Goal: Information Seeking & Learning: Find specific page/section

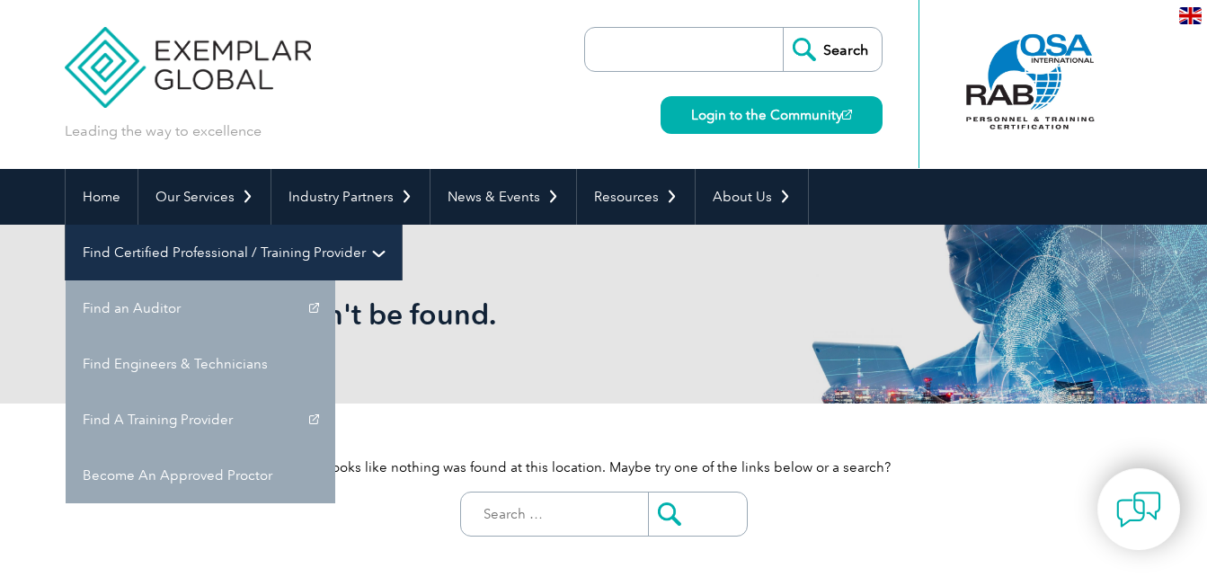
click at [402, 225] on link "Find Certified Professional / Training Provider" at bounding box center [234, 253] width 336 height 56
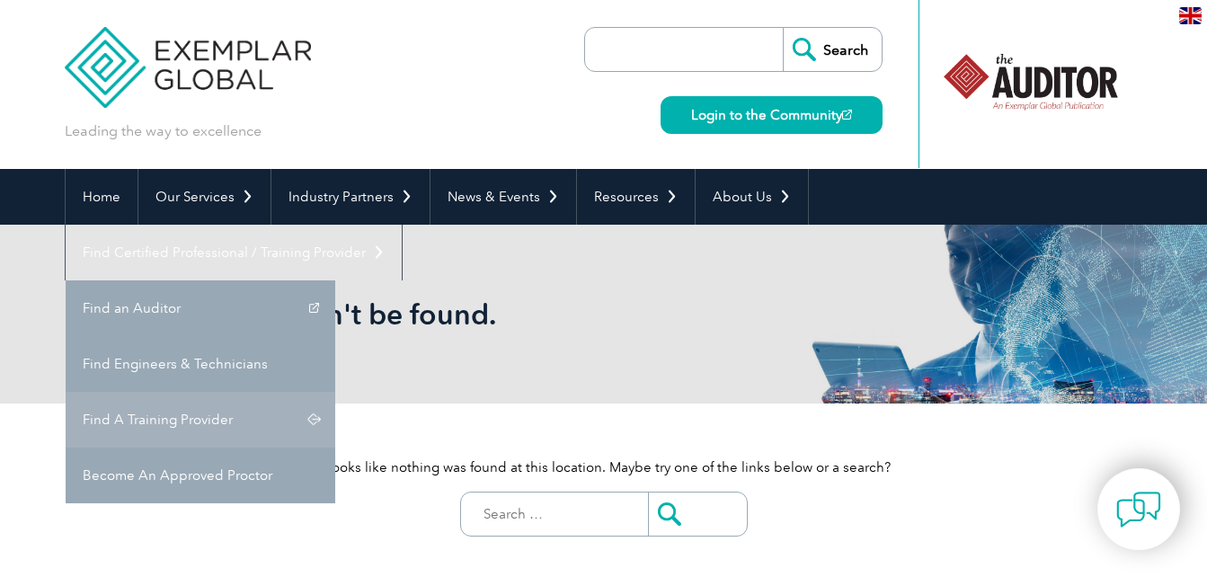
click at [335, 392] on link "Find A Training Provider" at bounding box center [201, 420] width 270 height 56
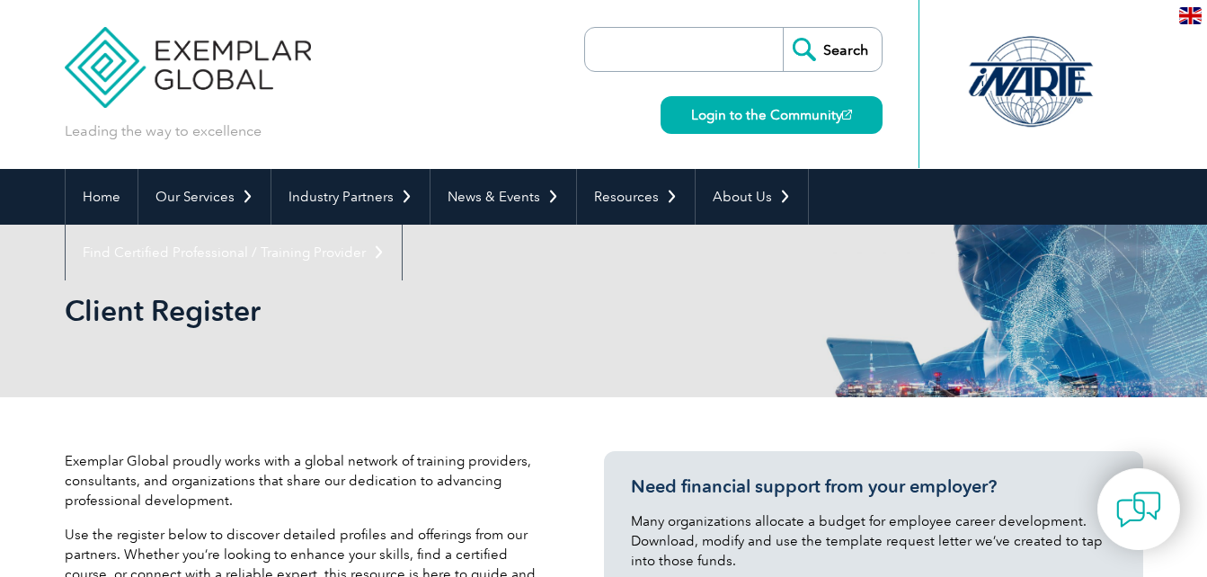
scroll to position [504, 0]
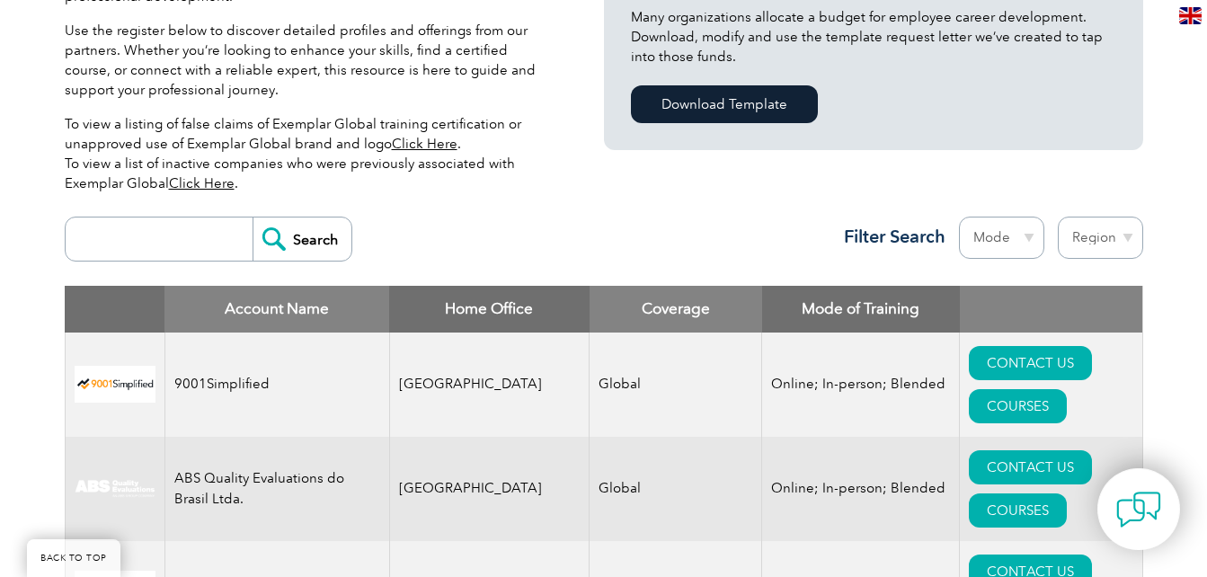
click at [1092, 239] on select "Region Australia Bahrain Bangladesh Brazil Canada Colombia Dominican Republic E…" at bounding box center [1100, 238] width 85 height 42
select select "Brazil"
click at [1058, 217] on select "Region Australia Bahrain Bangladesh Brazil Canada Colombia Dominican Republic E…" at bounding box center [1100, 238] width 85 height 42
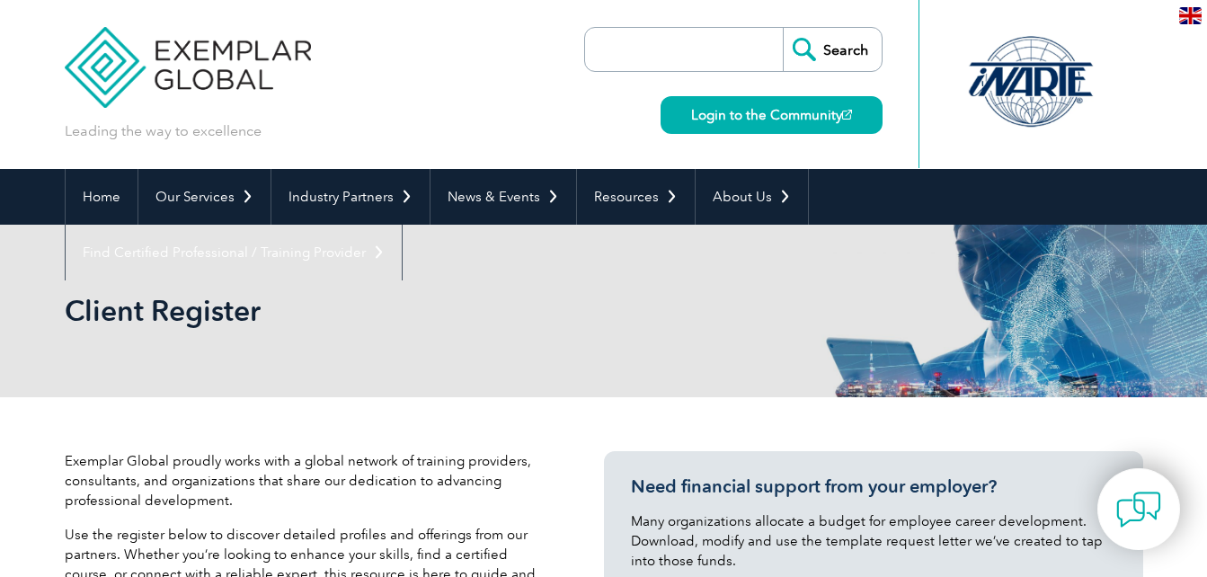
select select "[GEOGRAPHIC_DATA]"
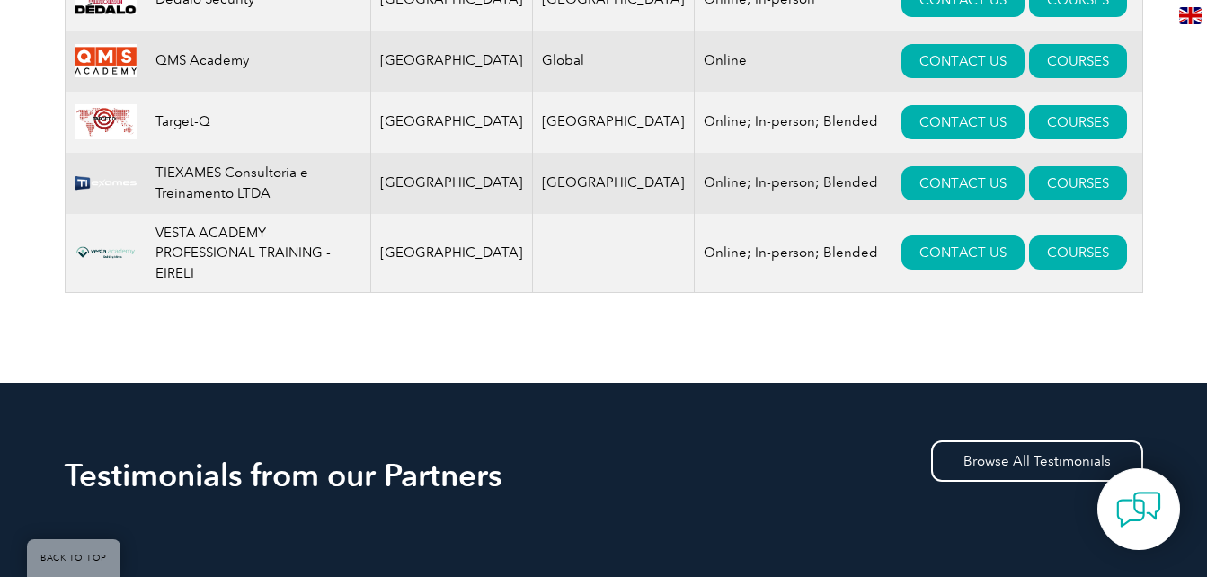
scroll to position [504, 0]
